Goal: Information Seeking & Learning: Learn about a topic

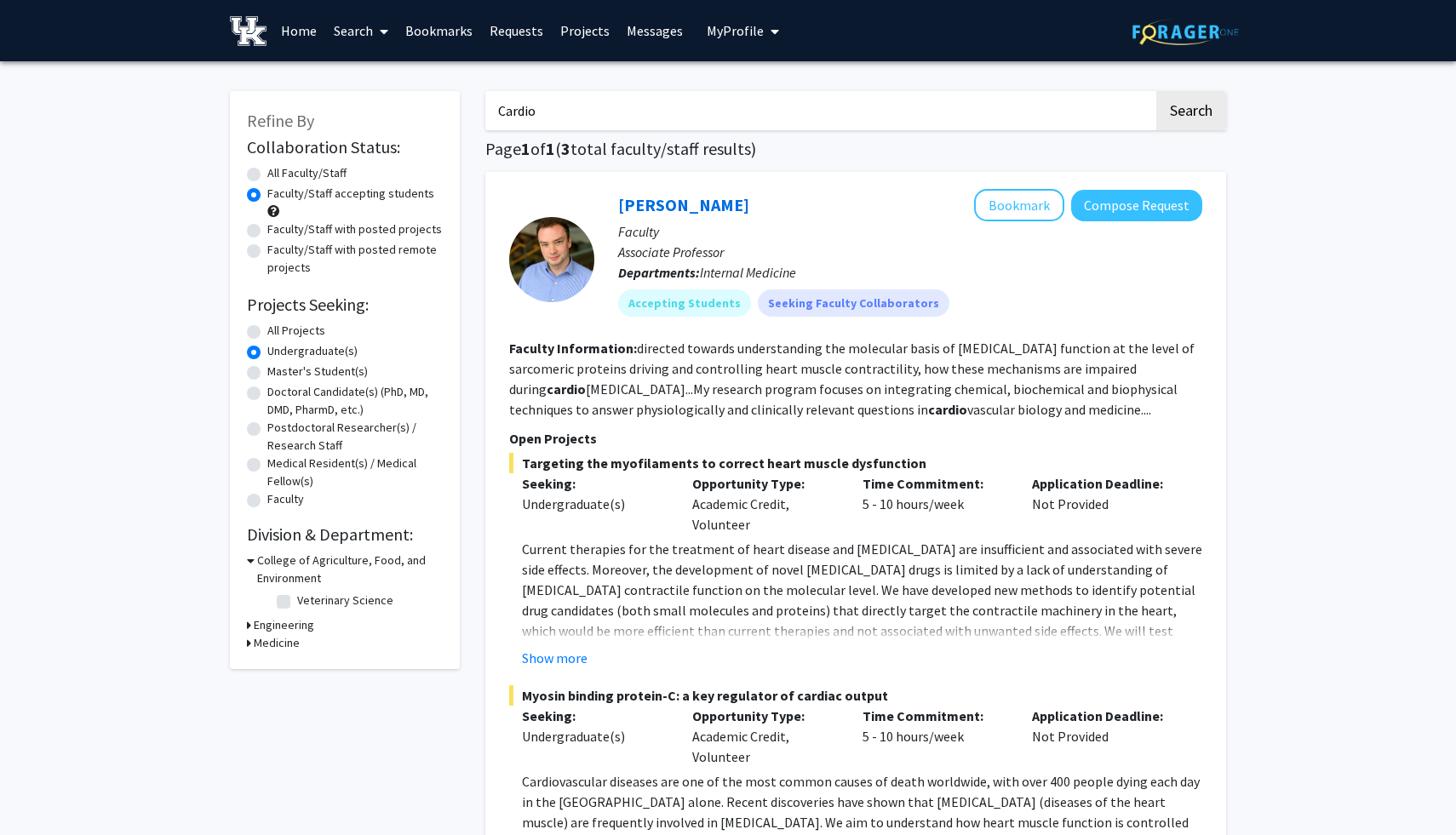
click at [251, 562] on icon at bounding box center [251, 560] width 8 height 18
click at [261, 614] on h3 "Medicine" at bounding box center [277, 614] width 46 height 18
click at [297, 633] on label "Internal Medicine" at bounding box center [340, 636] width 86 height 18
click at [297, 633] on input "Internal Medicine" at bounding box center [302, 633] width 11 height 11
checkbox input "true"
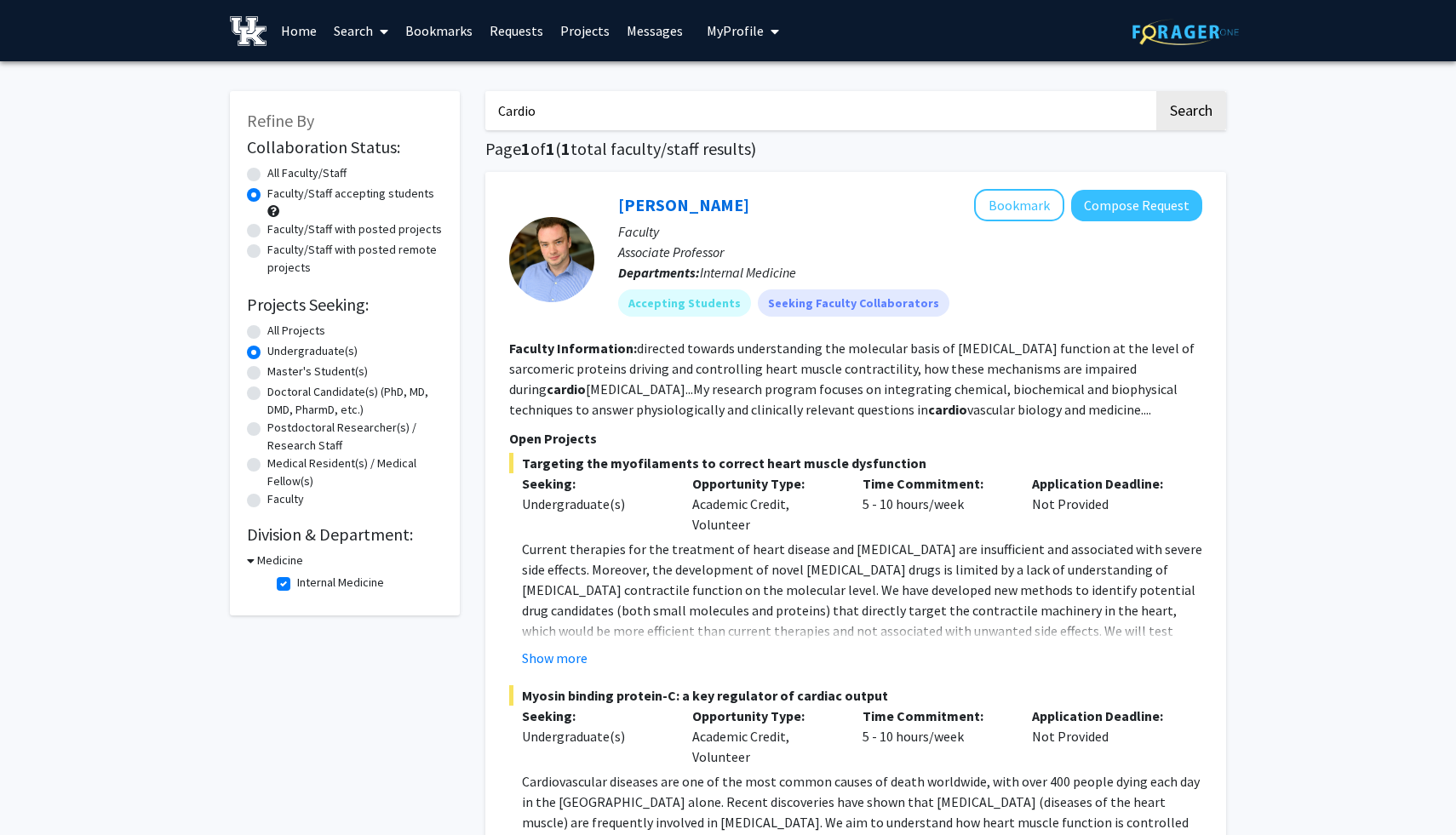
click at [643, 23] on link "Messages" at bounding box center [654, 30] width 73 height 60
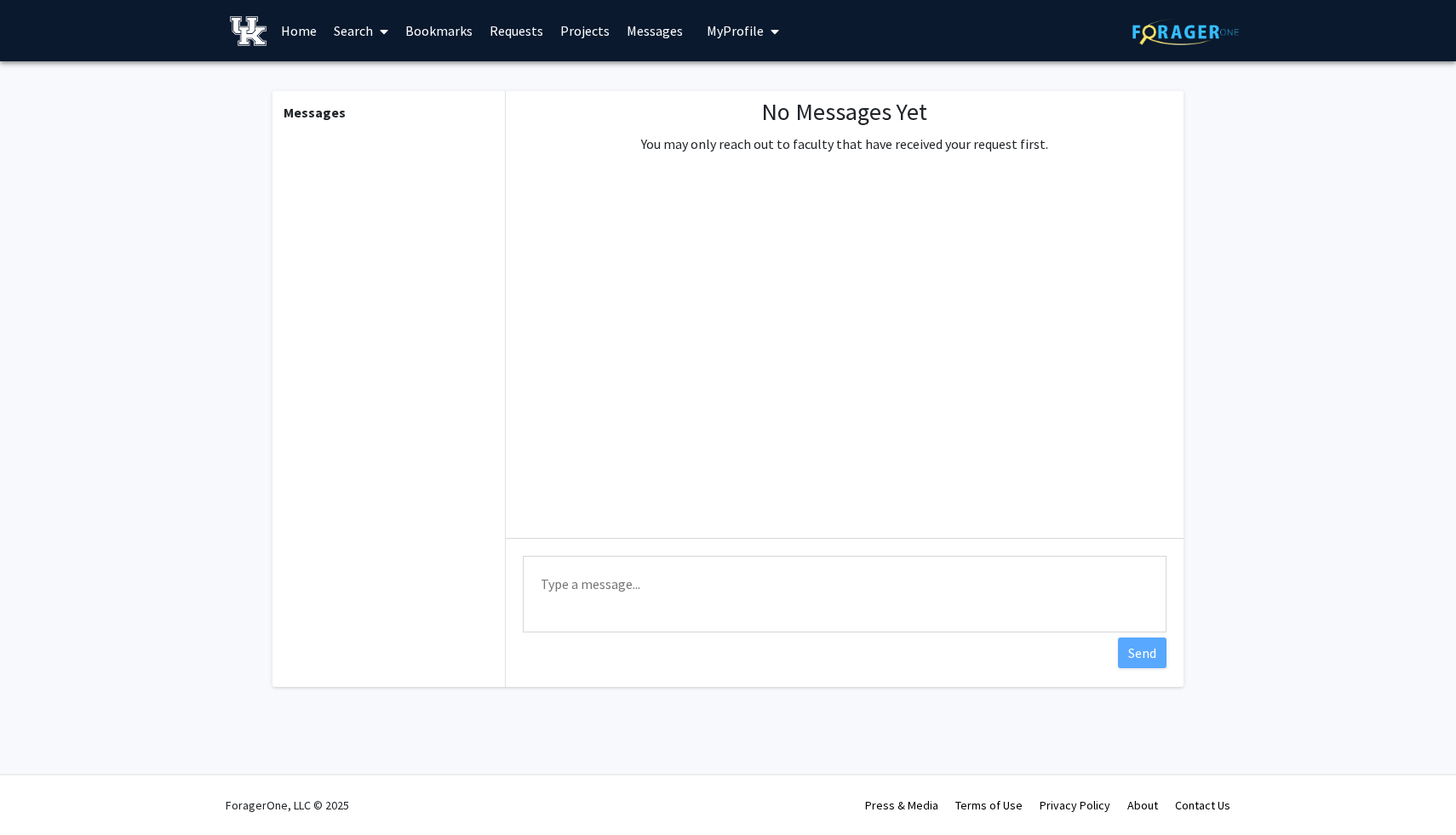
click at [605, 41] on link "Projects" at bounding box center [584, 30] width 67 height 60
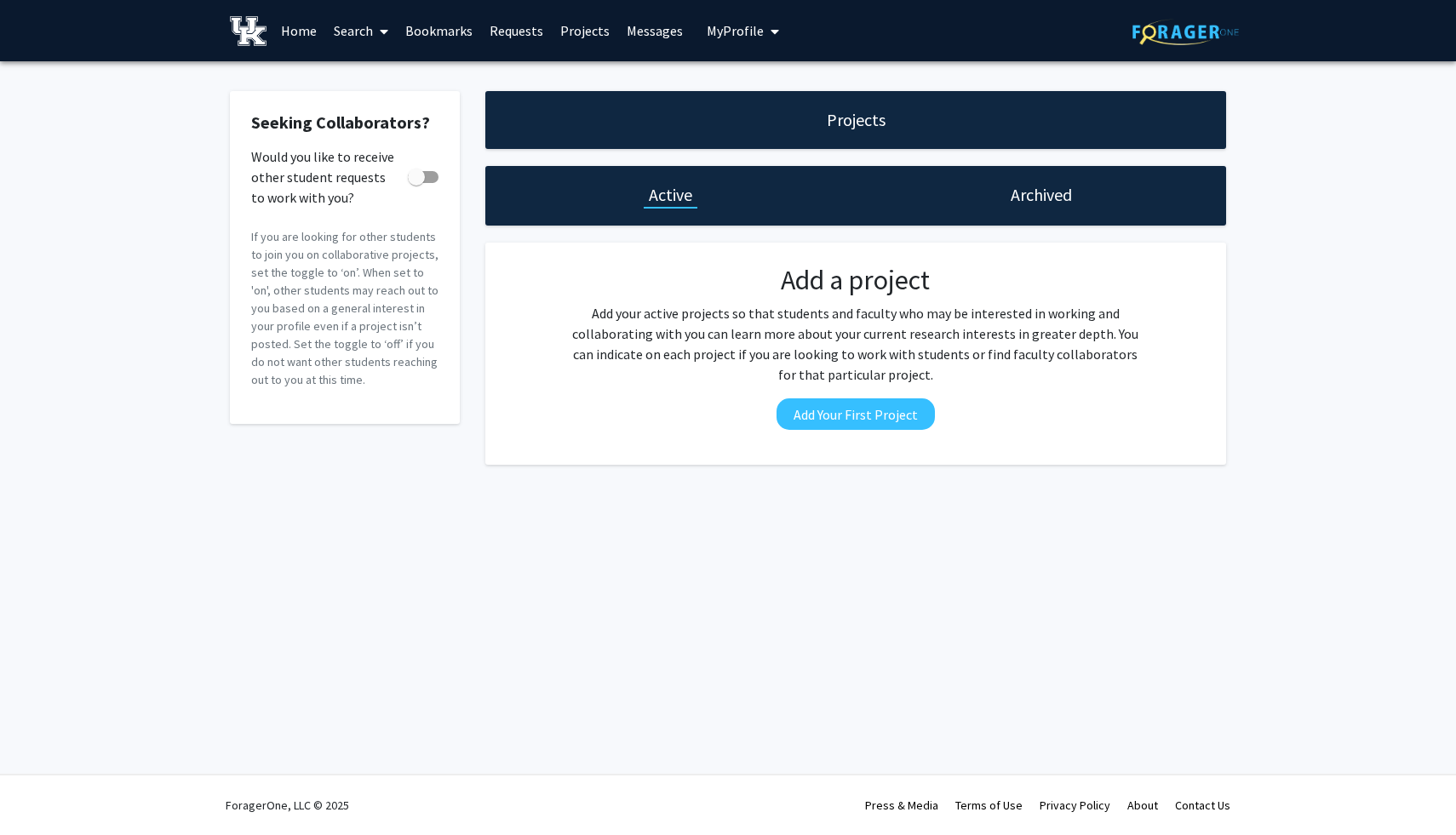
click at [503, 26] on link "Requests" at bounding box center [517, 30] width 71 height 60
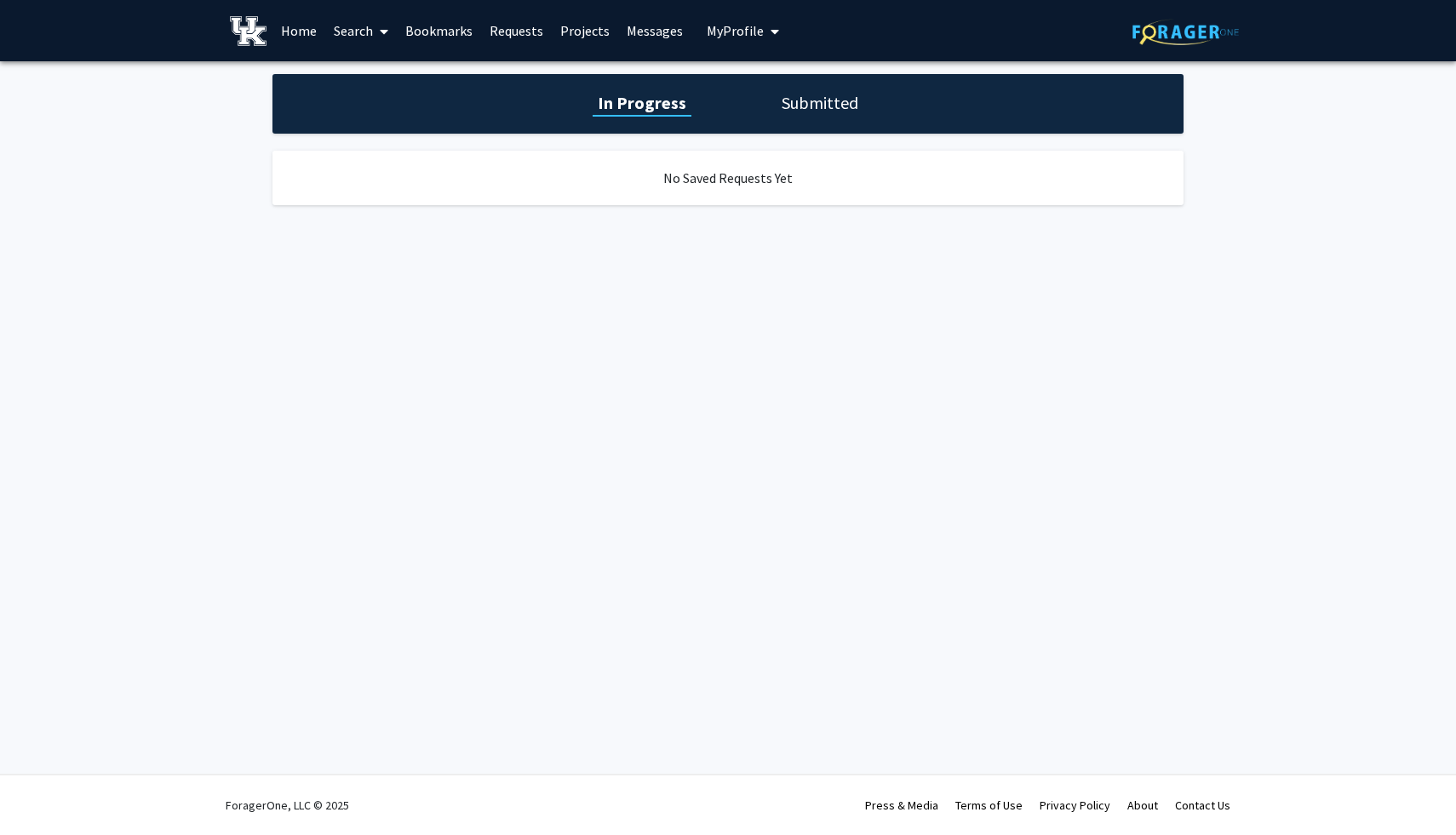
click at [467, 33] on link "Bookmarks" at bounding box center [439, 30] width 85 height 60
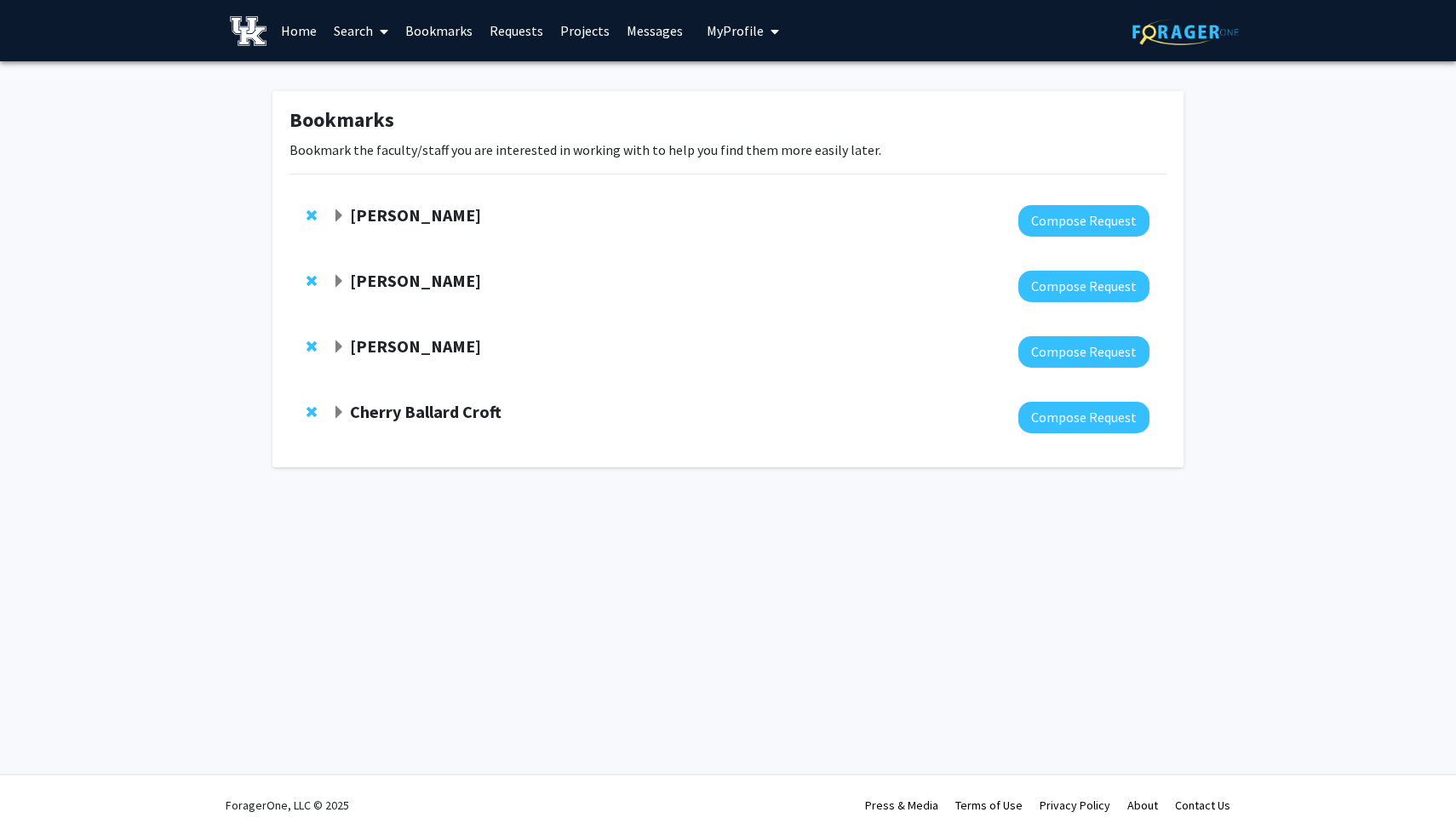
click at [419, 285] on strong "[PERSON_NAME]" at bounding box center [416, 280] width 131 height 22
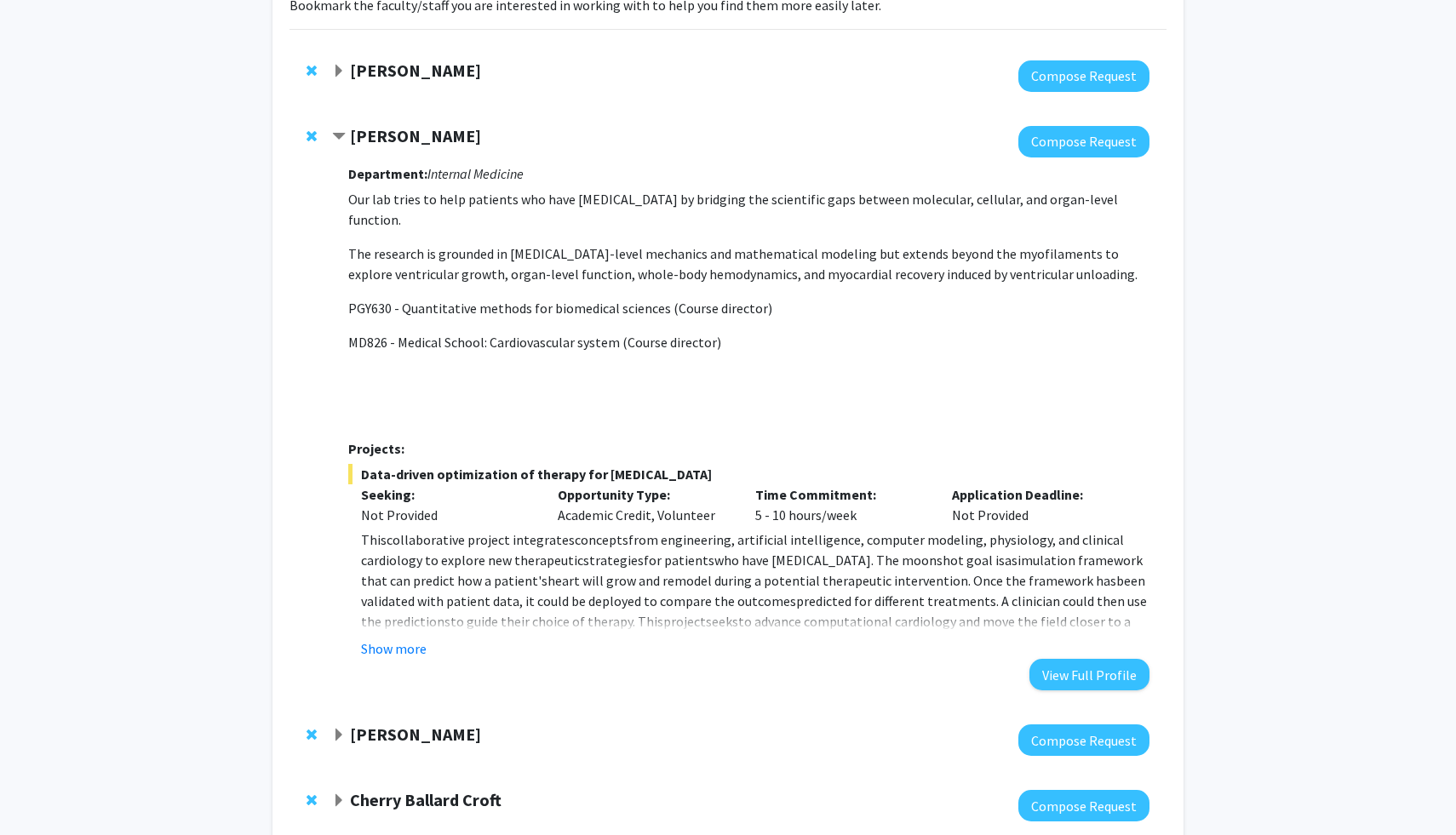
scroll to position [234, 0]
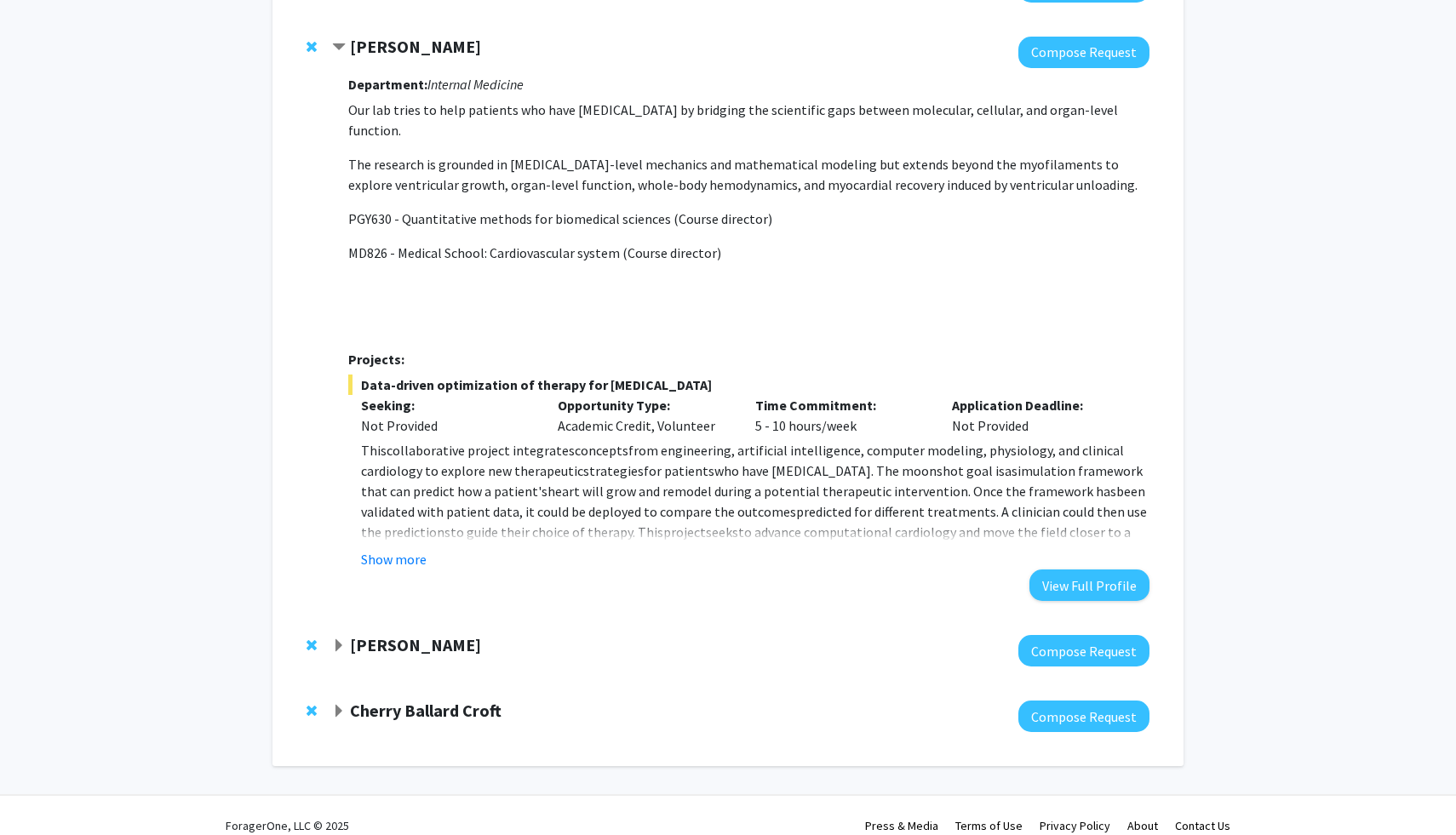
click at [366, 639] on div at bounding box center [741, 651] width 817 height 31
click at [358, 634] on strong "[PERSON_NAME]" at bounding box center [416, 645] width 131 height 22
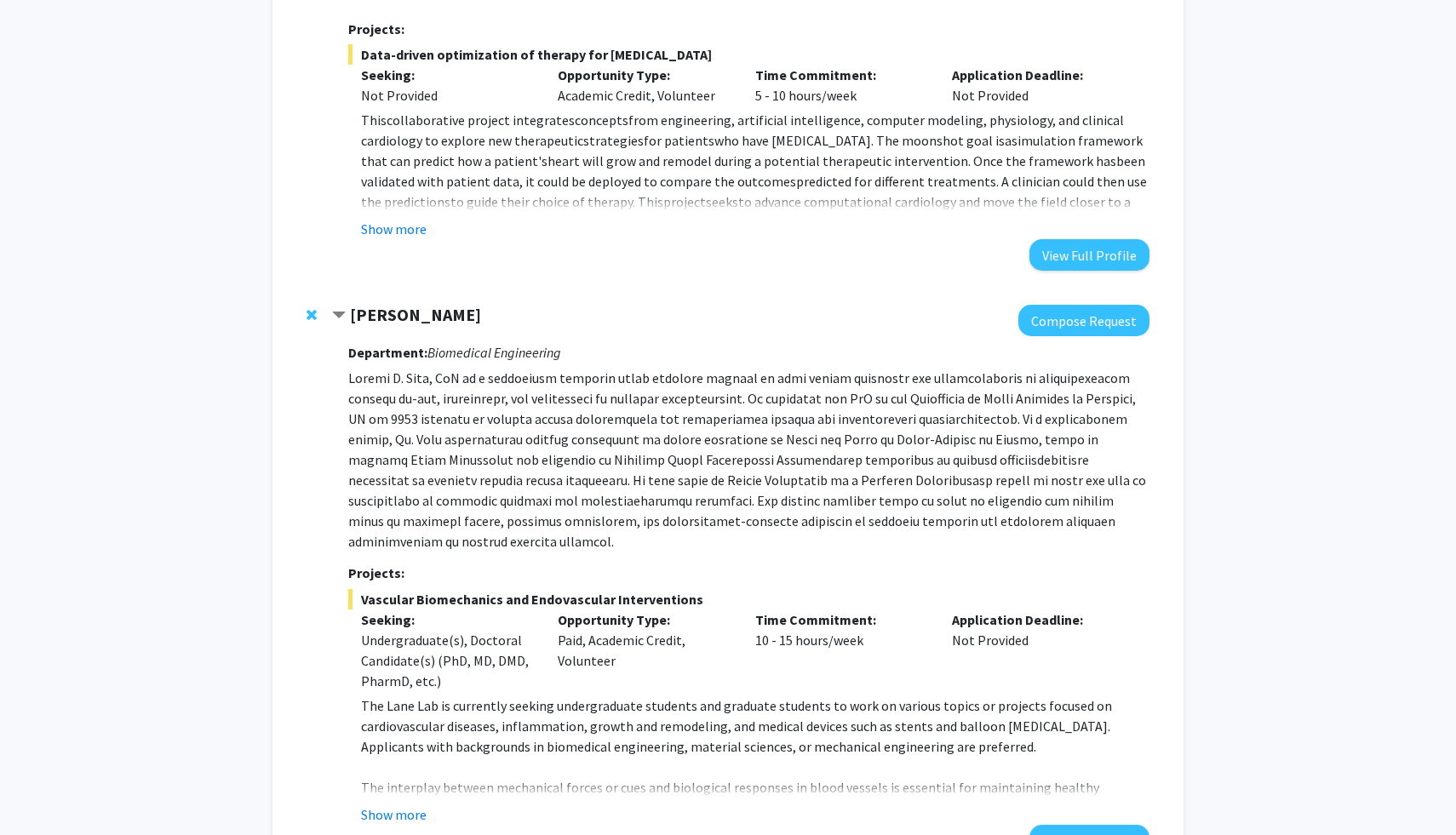
scroll to position [564, 0]
click at [353, 305] on strong "[PERSON_NAME]" at bounding box center [416, 316] width 131 height 22
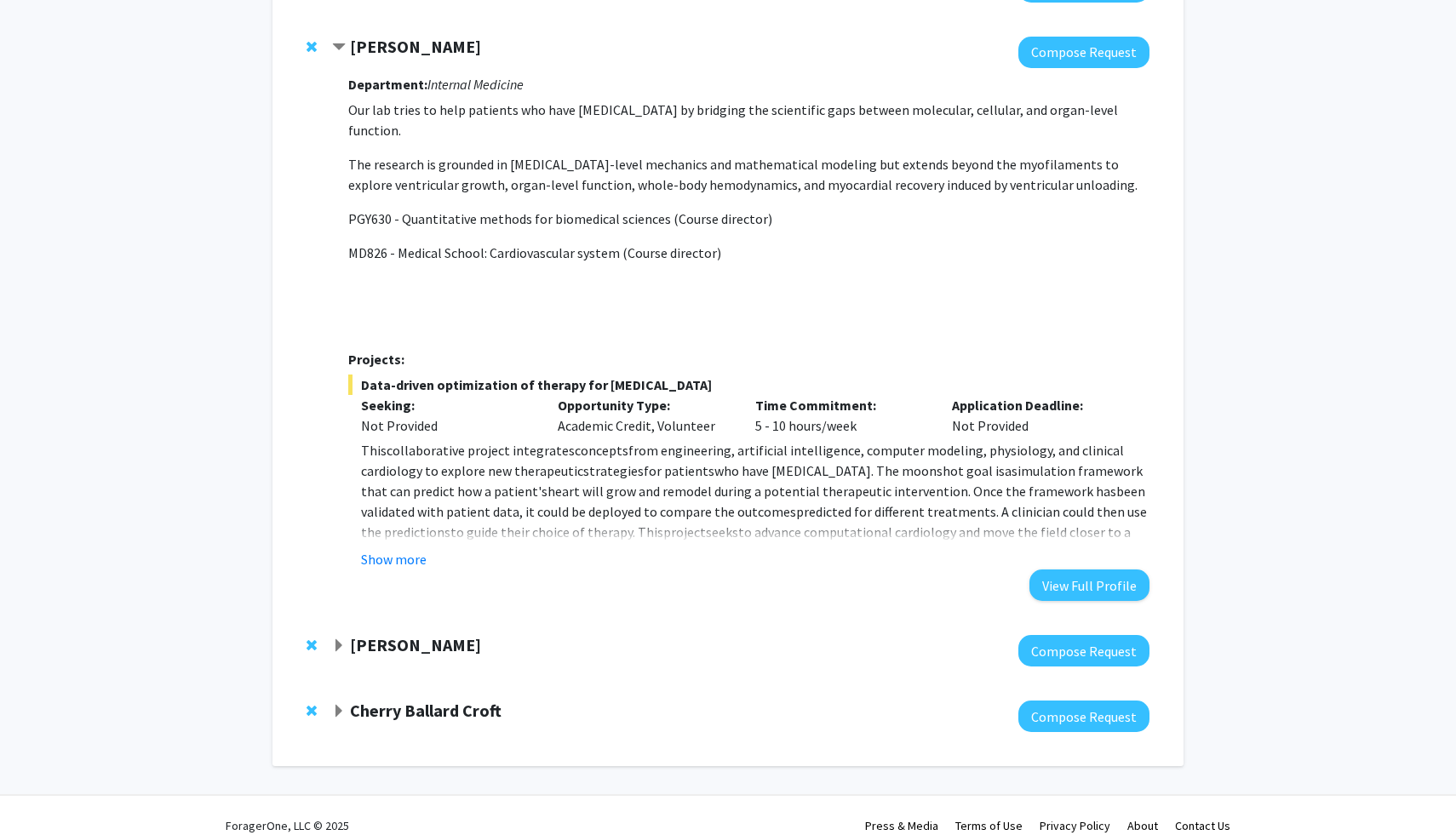
click at [376, 52] on strong "[PERSON_NAME]" at bounding box center [416, 46] width 131 height 22
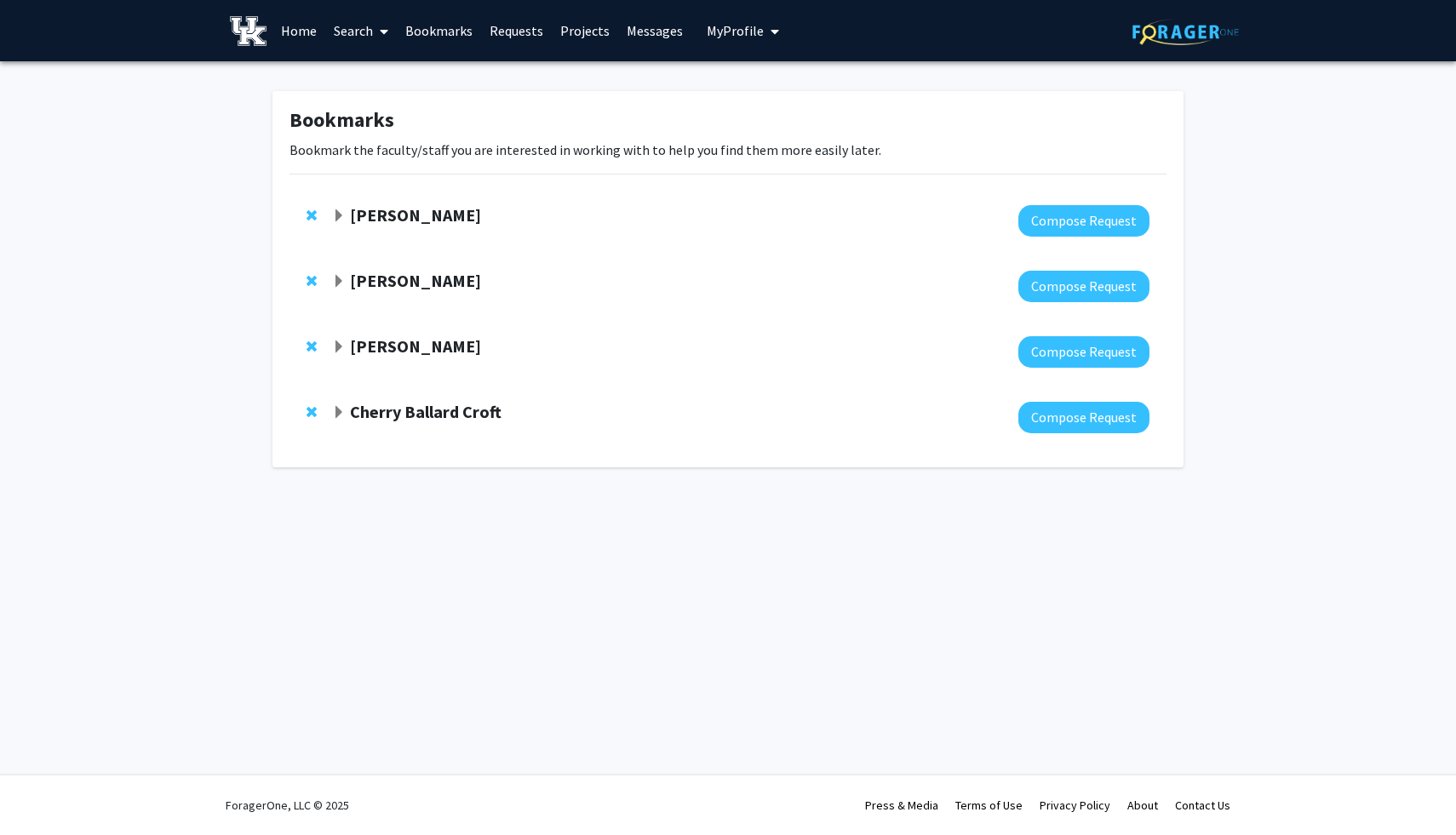
click at [413, 416] on strong "Cherry Ballard Croft" at bounding box center [425, 411] width 151 height 22
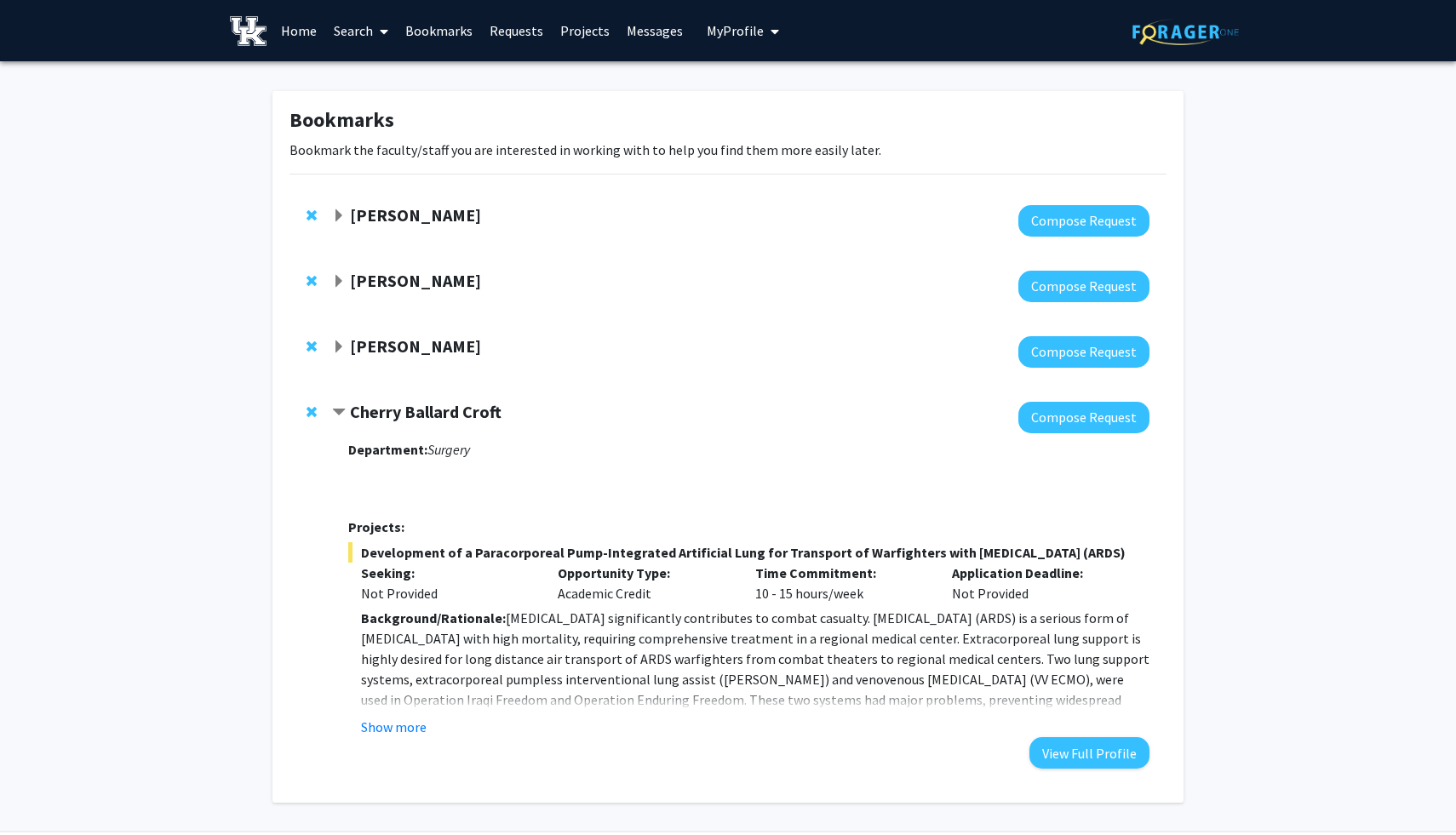
click at [411, 416] on strong "Cherry Ballard Croft" at bounding box center [425, 411] width 151 height 22
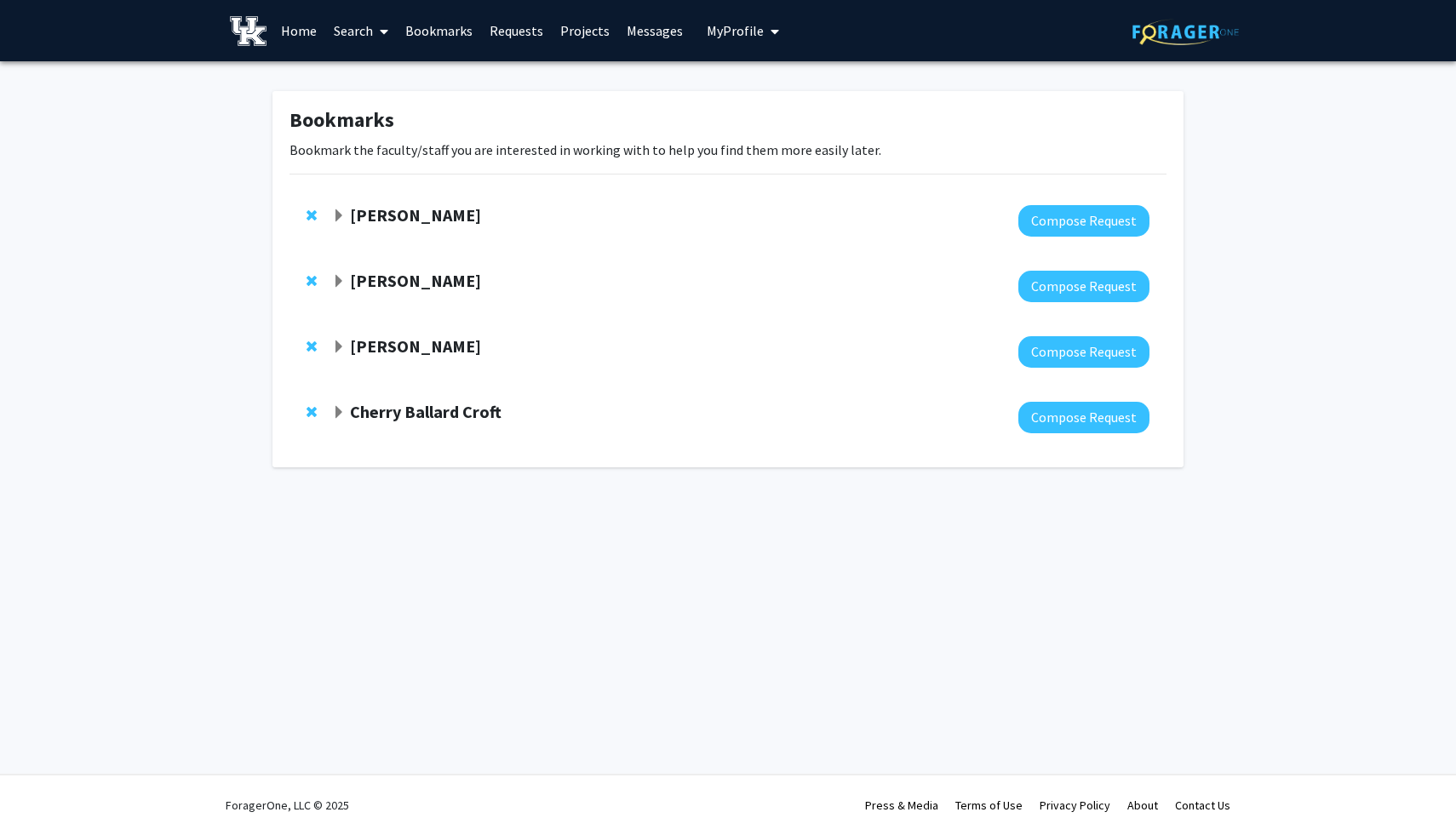
click at [415, 201] on div "[PERSON_NAME] Compose Request" at bounding box center [728, 221] width 877 height 66
click at [386, 209] on strong "[PERSON_NAME]" at bounding box center [416, 214] width 131 height 22
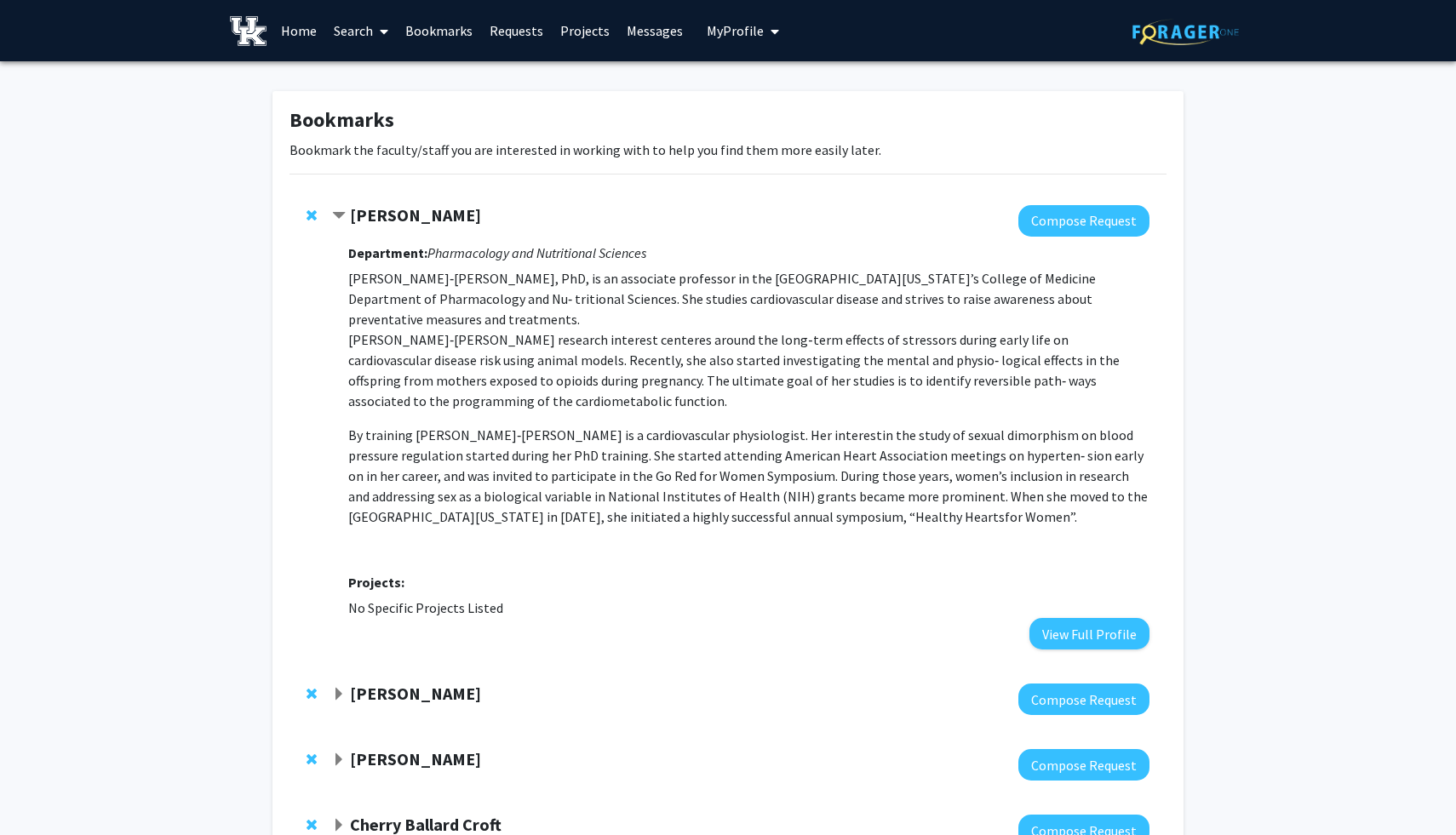
click at [442, 228] on div at bounding box center [741, 220] width 817 height 31
click at [421, 201] on div "[PERSON_NAME] Compose Request Department: Pharmacology and Nutritional Sciences…" at bounding box center [728, 428] width 877 height 479
click at [340, 214] on span "Contract Analia Loria Kinsey Bookmark" at bounding box center [339, 216] width 14 height 14
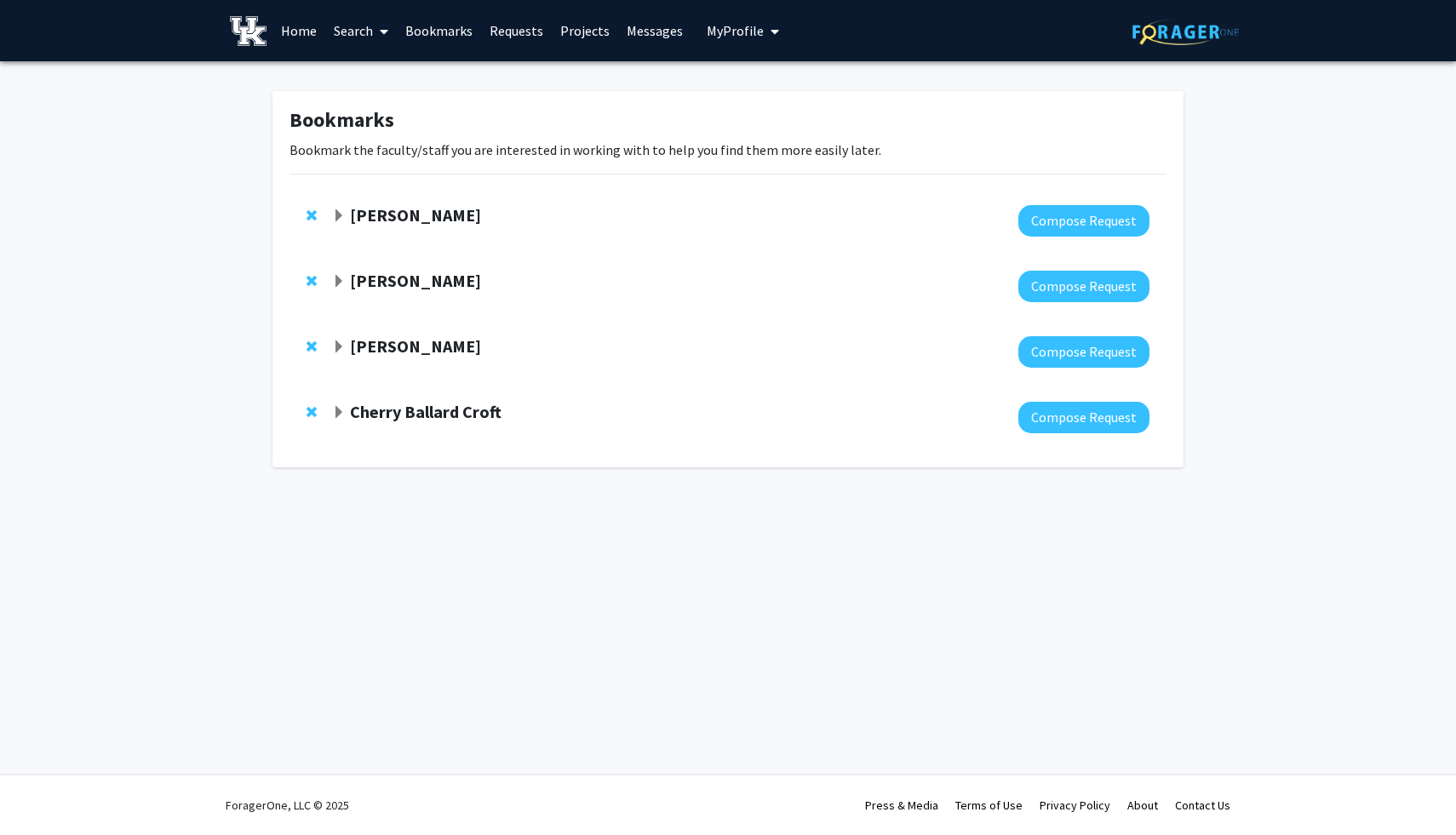
click at [731, 35] on span "My Profile" at bounding box center [735, 31] width 57 height 17
click at [791, 92] on span "View Profile" at bounding box center [812, 98] width 103 height 19
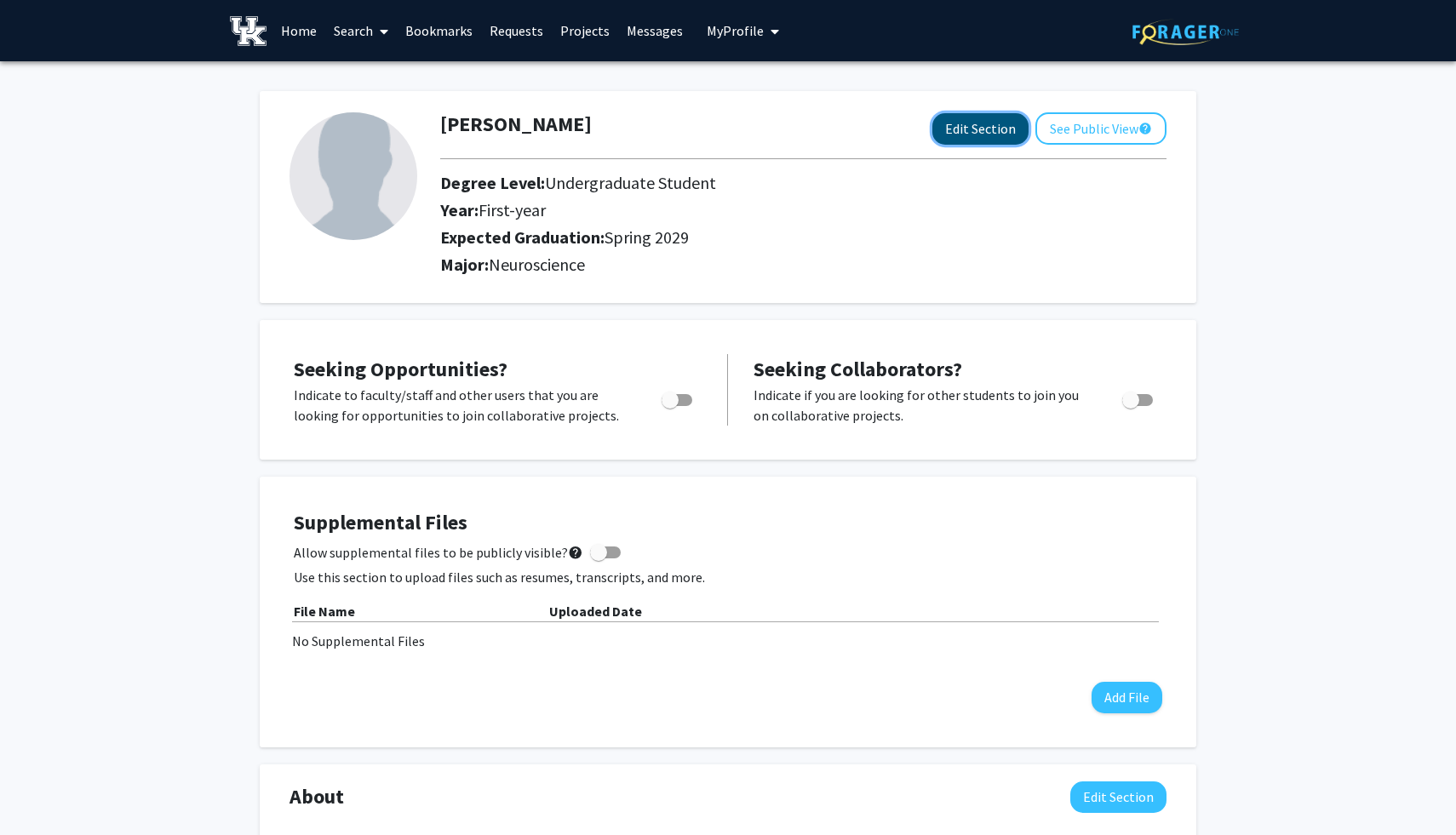
click at [1009, 138] on button "Edit Section" at bounding box center [980, 129] width 96 height 31
select select "first-year"
select select "45: spring_2029"
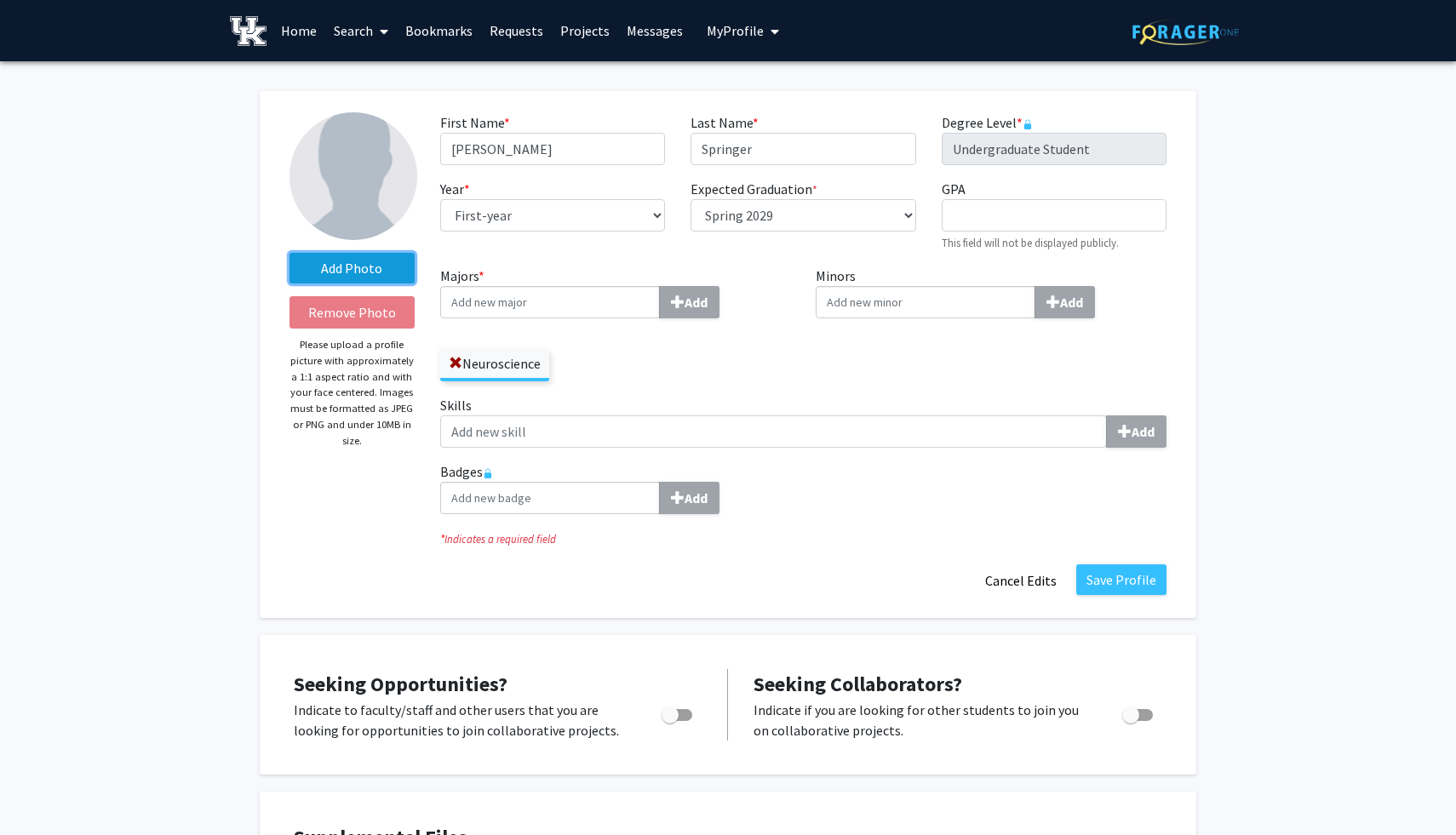
click at [372, 258] on label "Add Photo" at bounding box center [352, 268] width 125 height 30
click at [0, 0] on input "Add Photo" at bounding box center [0, 0] width 0 height 0
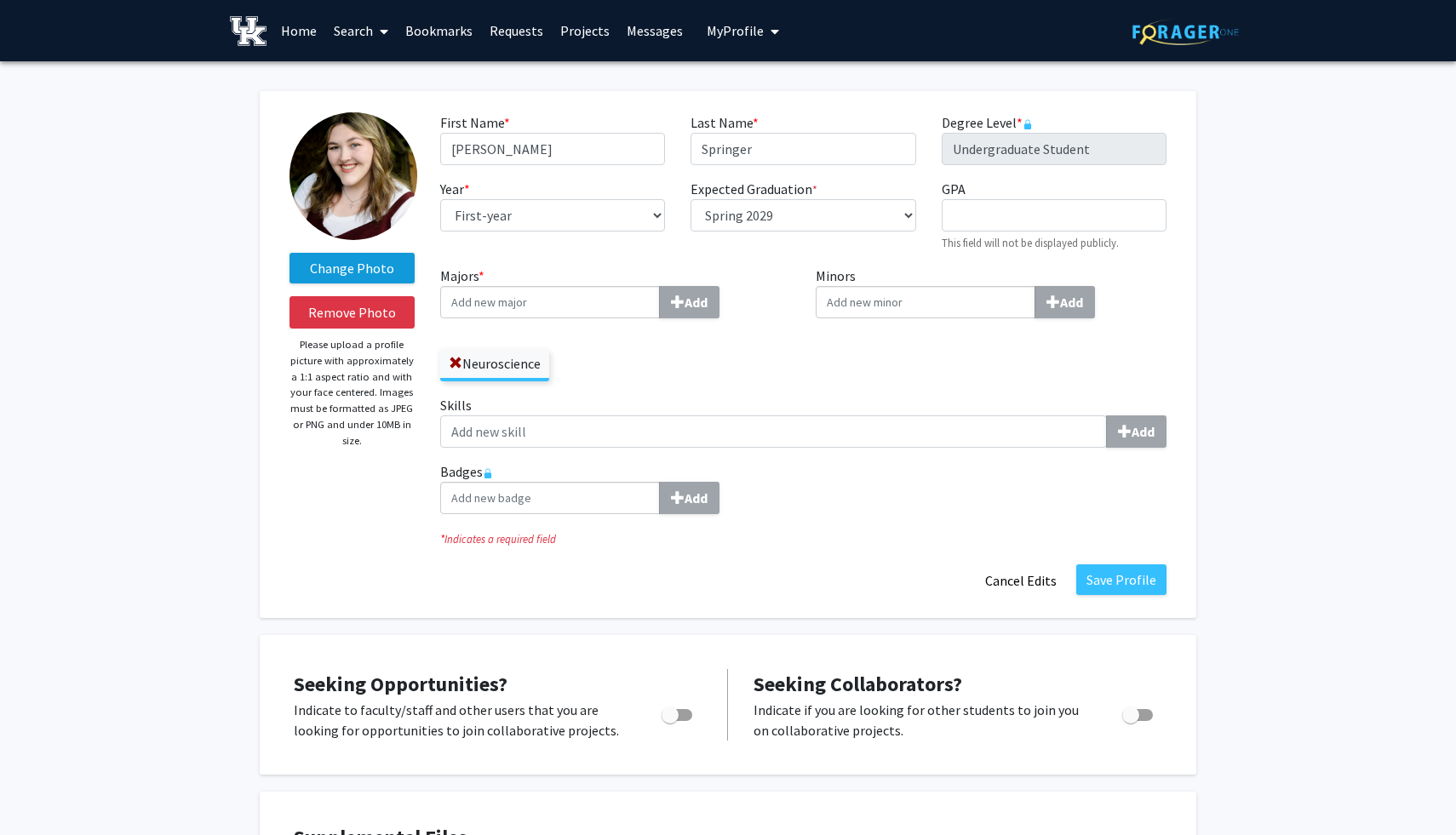
drag, startPoint x: 361, startPoint y: 169, endPoint x: 370, endPoint y: 266, distance: 97.4
click at [370, 266] on label "Change Photo" at bounding box center [352, 268] width 125 height 30
click at [0, 0] on input "Change Photo" at bounding box center [0, 0] width 0 height 0
click at [1135, 577] on button "Save Profile" at bounding box center [1121, 579] width 90 height 30
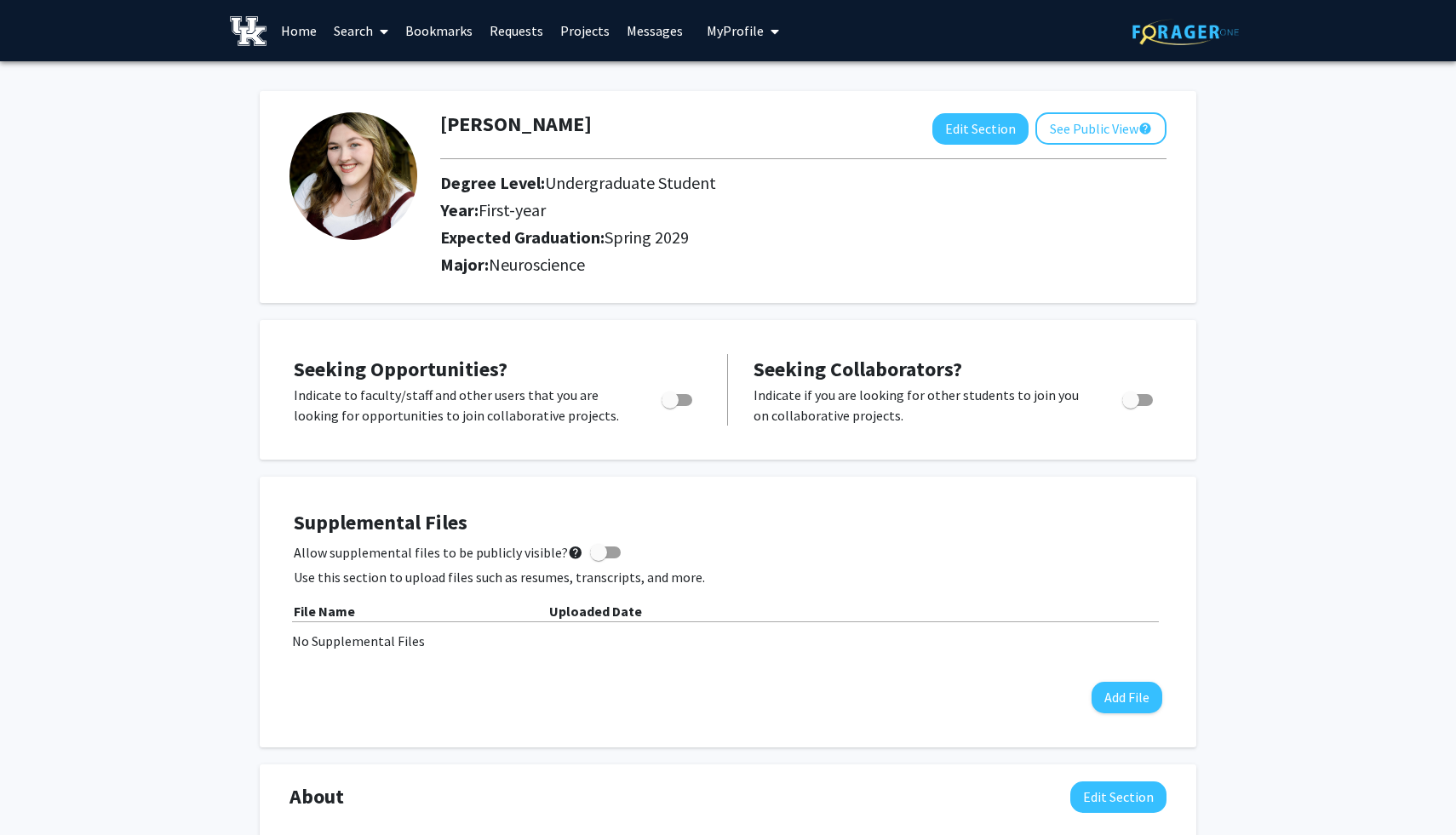
click at [357, 36] on link "Search" at bounding box center [360, 30] width 72 height 60
click at [378, 105] on span "Students" at bounding box center [377, 112] width 104 height 34
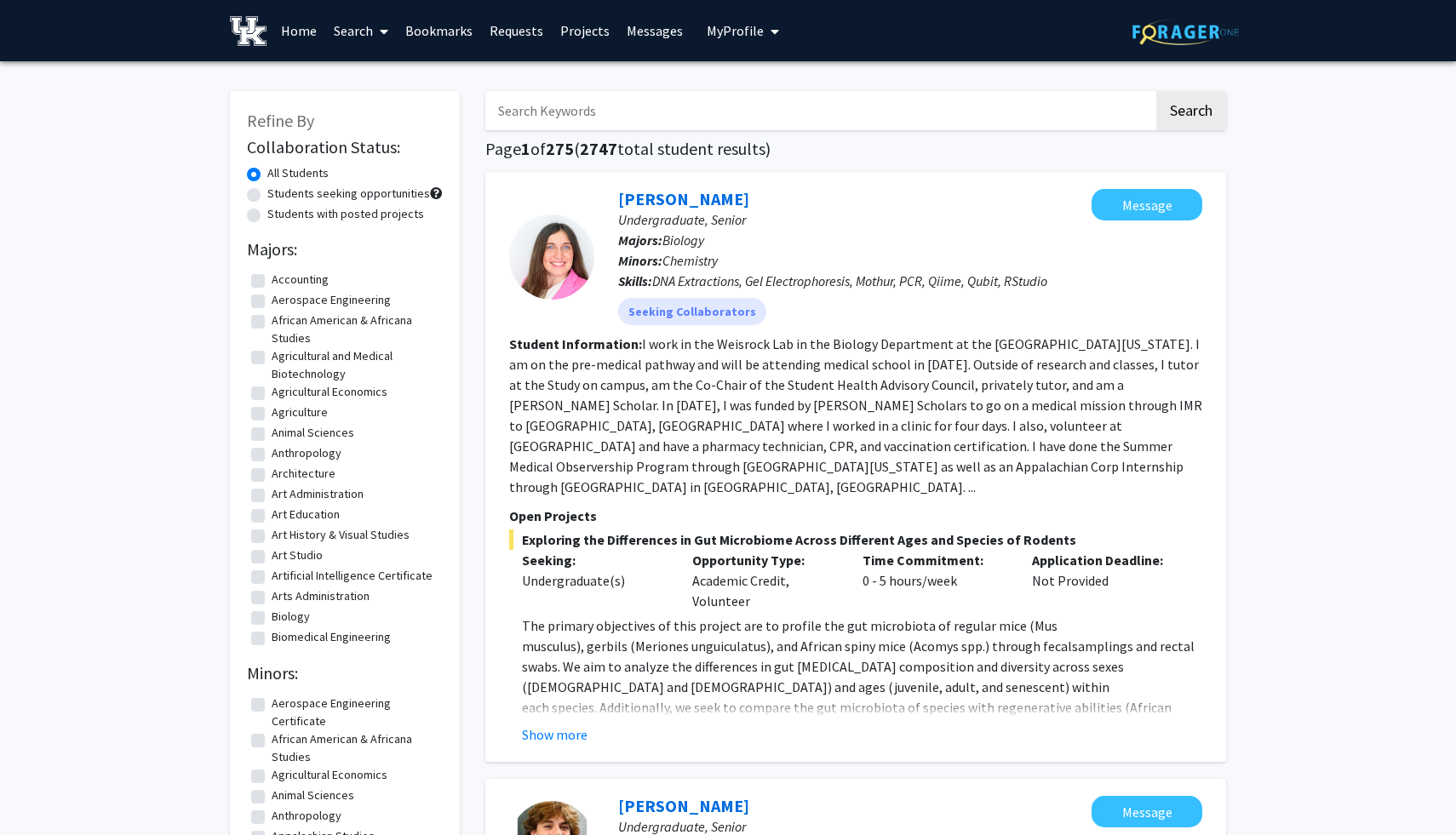
click at [590, 111] on input "Search Keywords" at bounding box center [819, 110] width 668 height 39
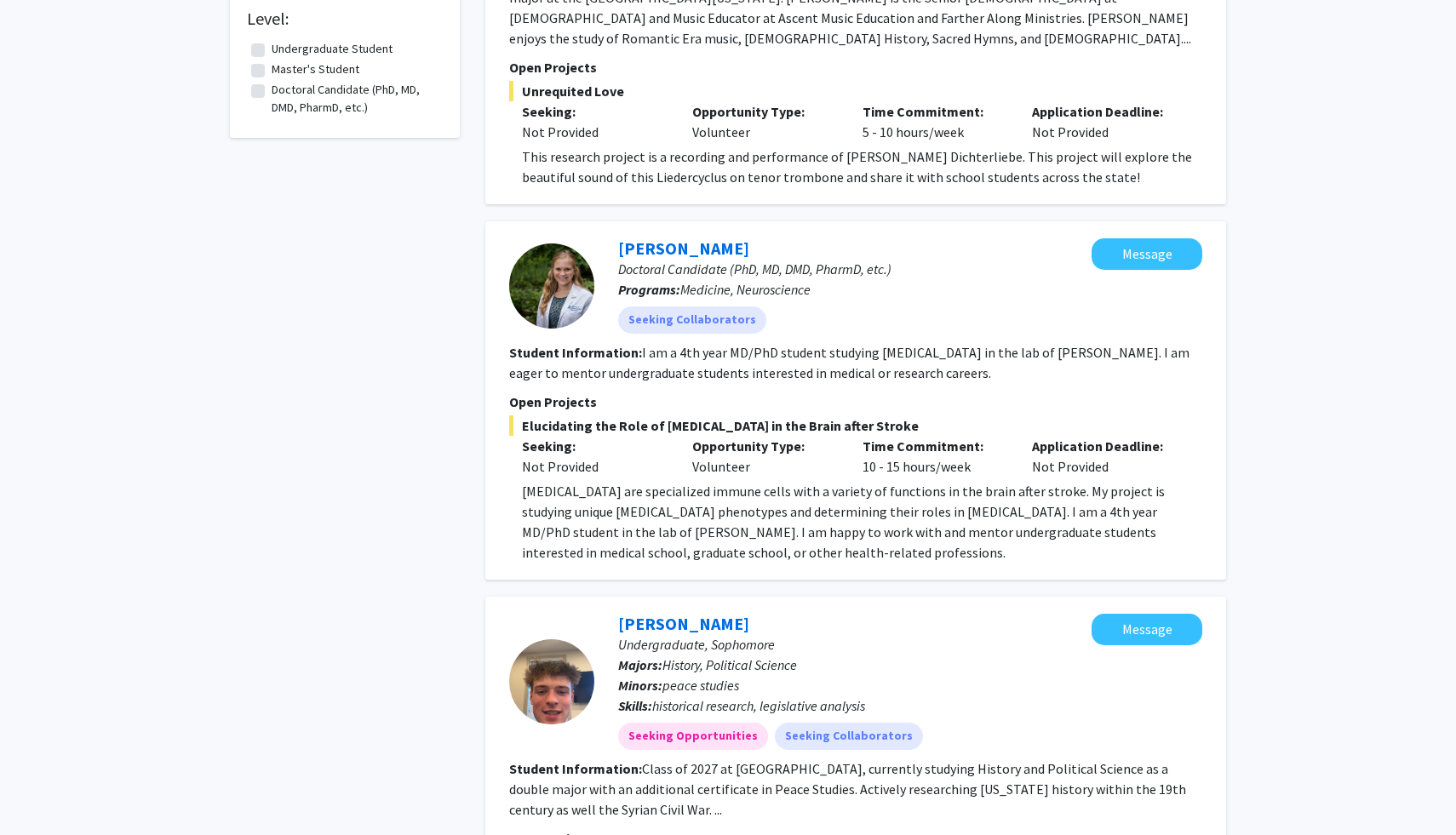
scroll to position [1901, 0]
click at [639, 237] on link "[PERSON_NAME]" at bounding box center [683, 247] width 131 height 22
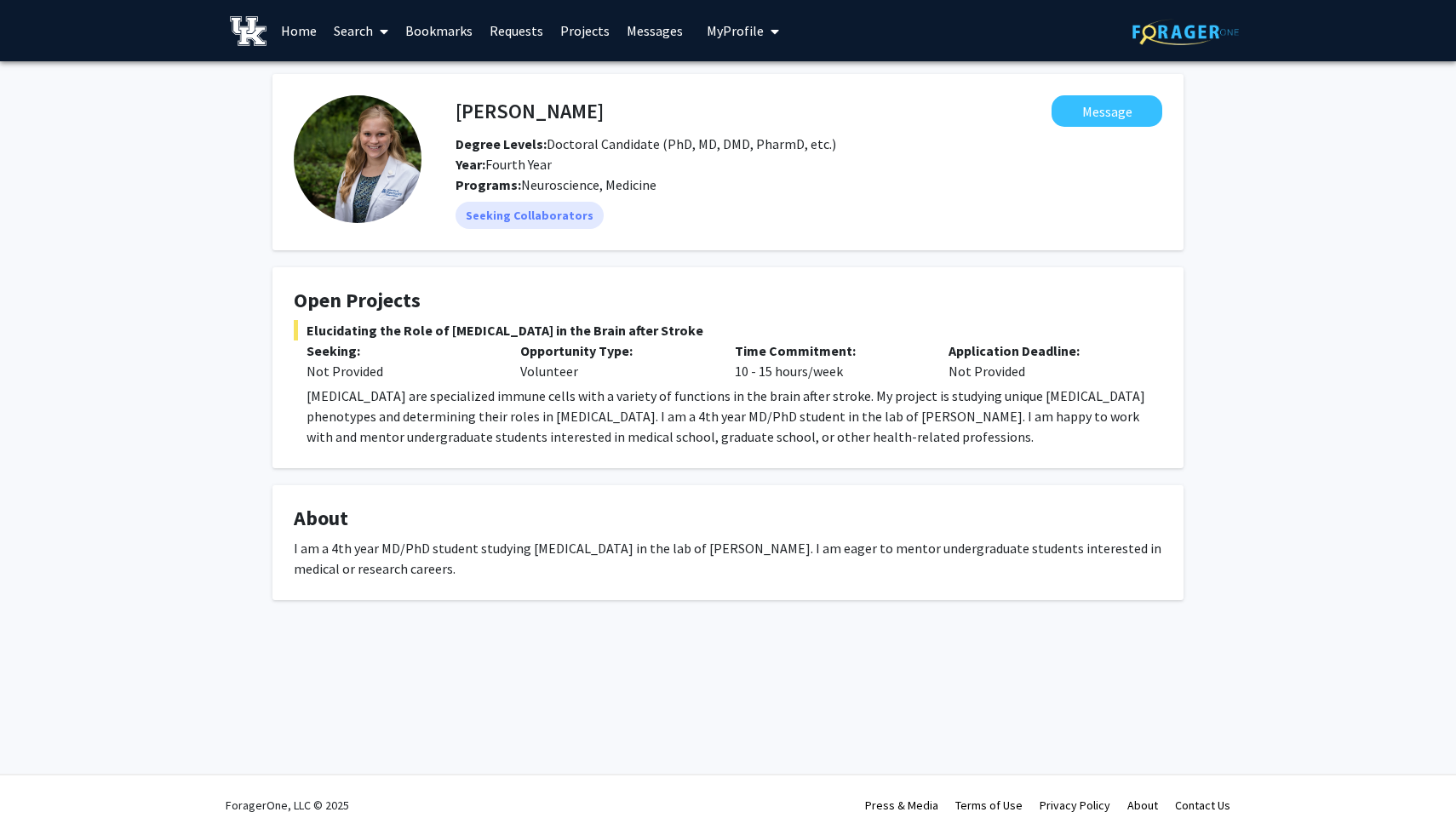
click at [515, 124] on h4 "[PERSON_NAME]" at bounding box center [529, 111] width 148 height 31
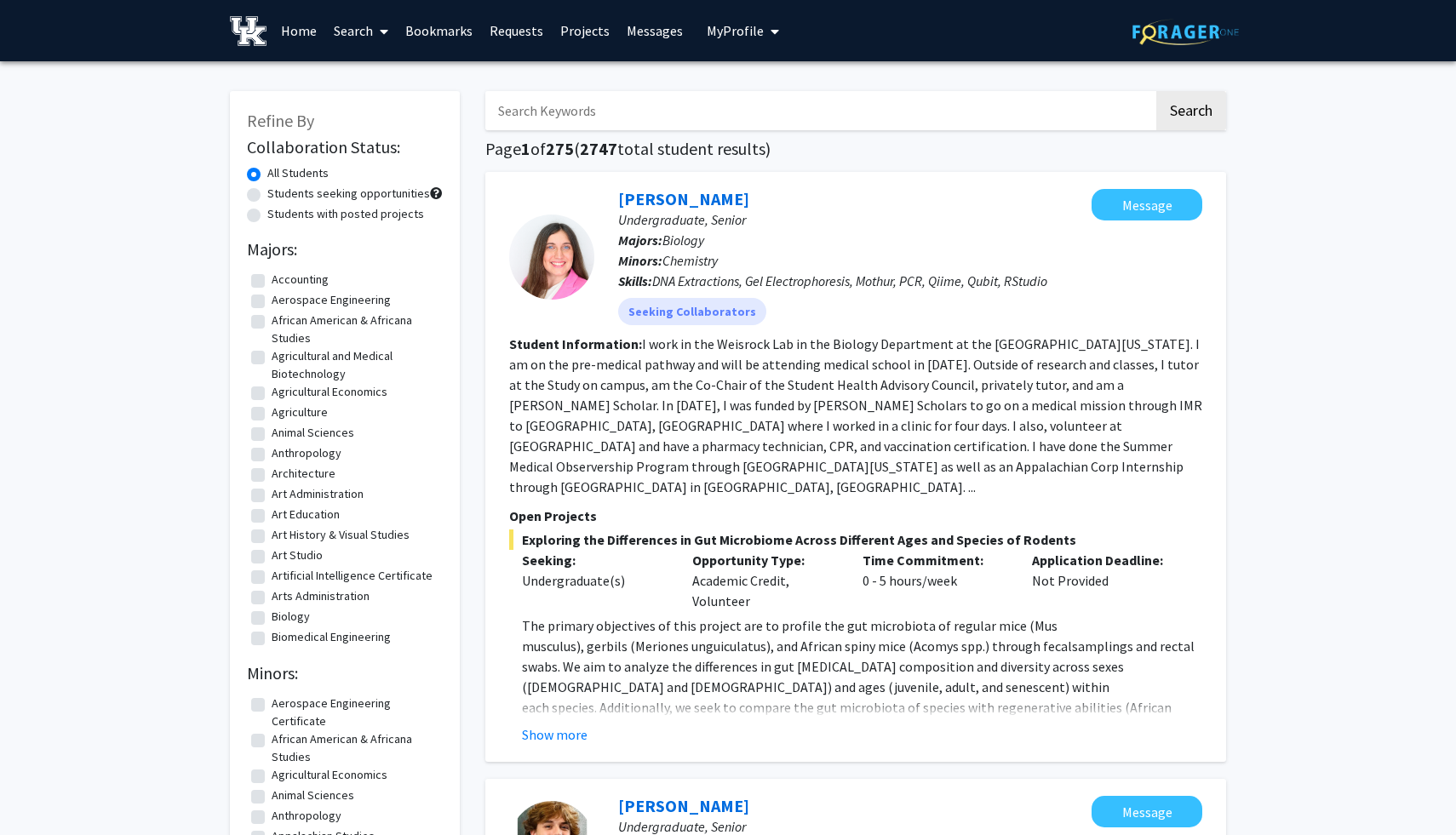
click at [465, 37] on link "Bookmarks" at bounding box center [439, 30] width 85 height 60
